Goal: Task Accomplishment & Management: Complete application form

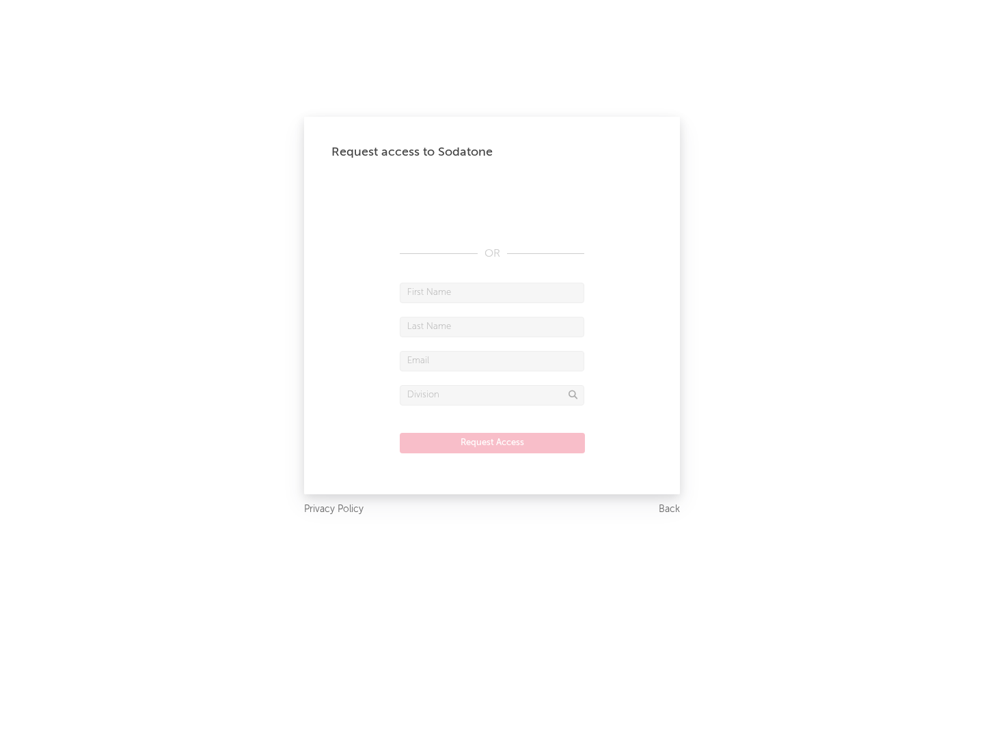
click at [492, 292] on input "text" at bounding box center [492, 293] width 184 height 20
type input "[PERSON_NAME]"
click at [492, 326] on input "text" at bounding box center [492, 327] width 184 height 20
type input "[PERSON_NAME]"
click at [492, 361] on input "text" at bounding box center [492, 361] width 184 height 20
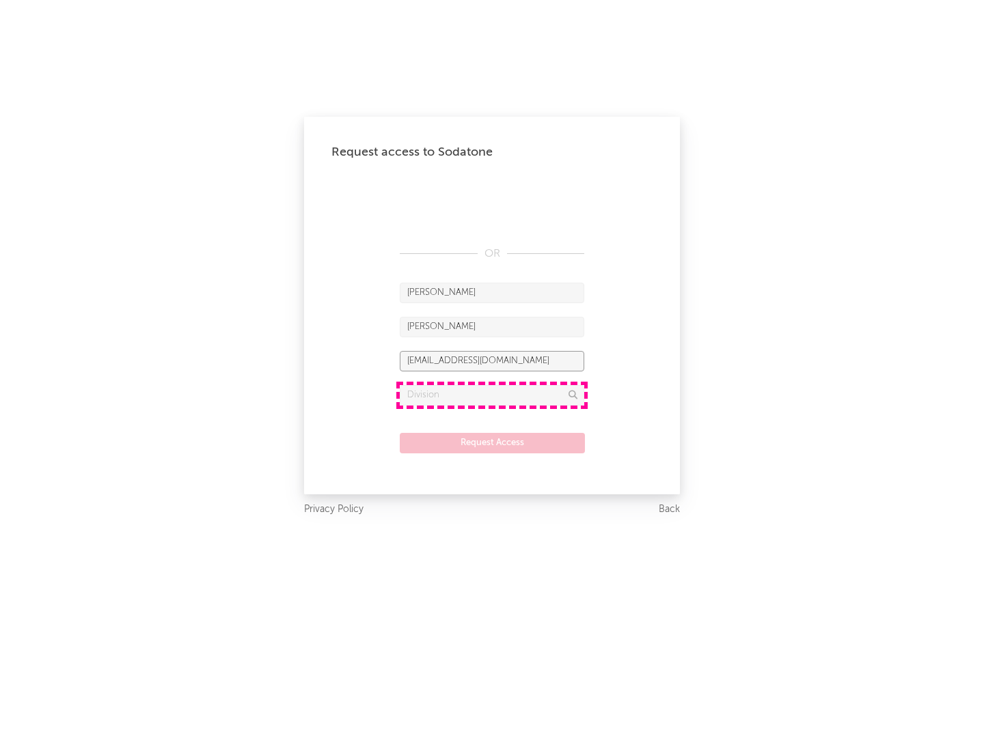
type input "[EMAIL_ADDRESS][DOMAIN_NAME]"
click at [492, 395] on input "text" at bounding box center [492, 395] width 184 height 20
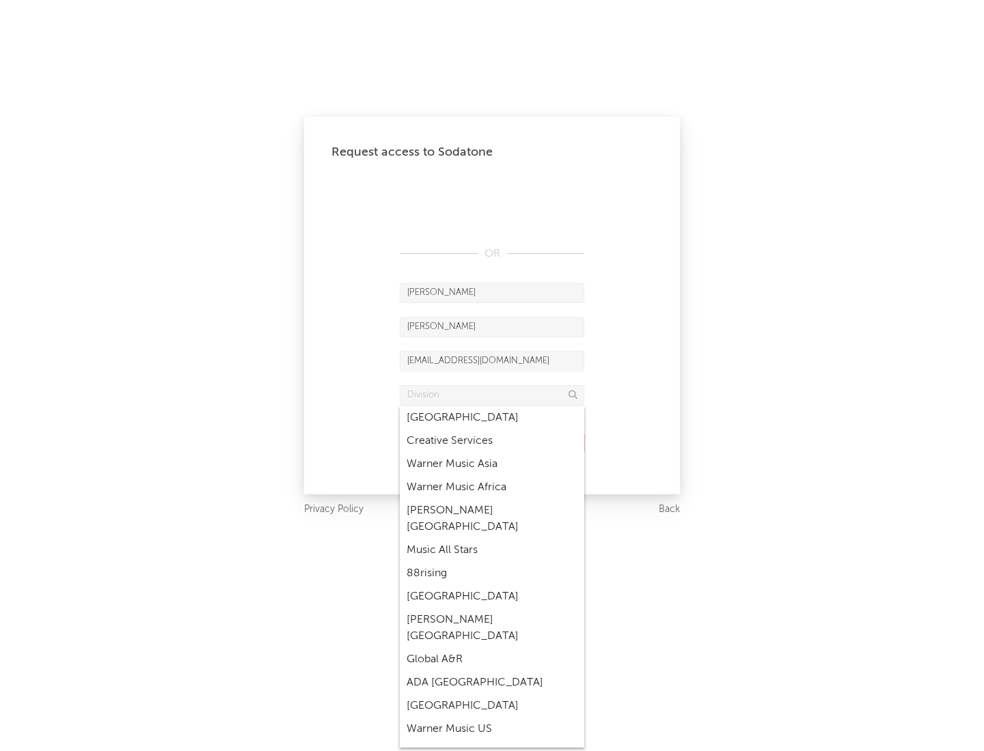
click at [492, 539] on div "Music All Stars" at bounding box center [492, 550] width 184 height 23
type input "Music All Stars"
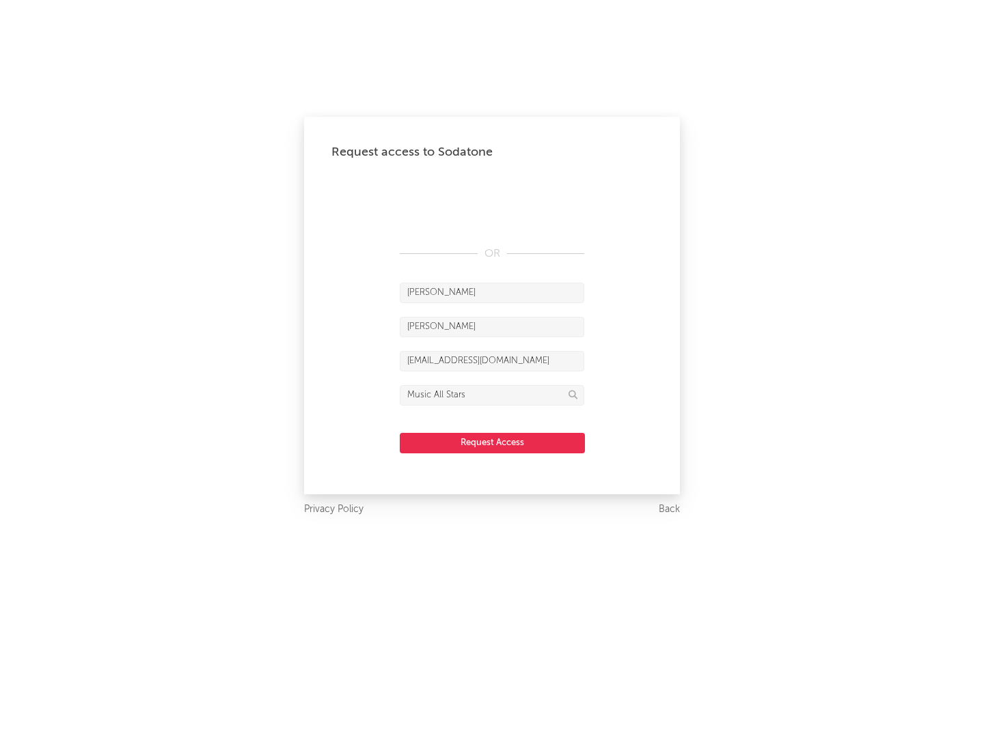
click at [492, 443] on button "Request Access" at bounding box center [492, 443] width 185 height 20
